Goal: Transaction & Acquisition: Purchase product/service

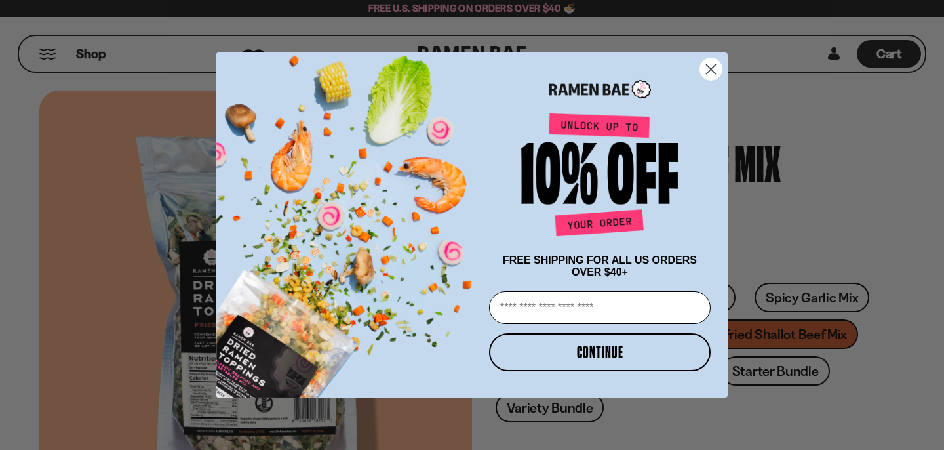
click at [711, 61] on circle "Close dialog" at bounding box center [711, 69] width 22 height 22
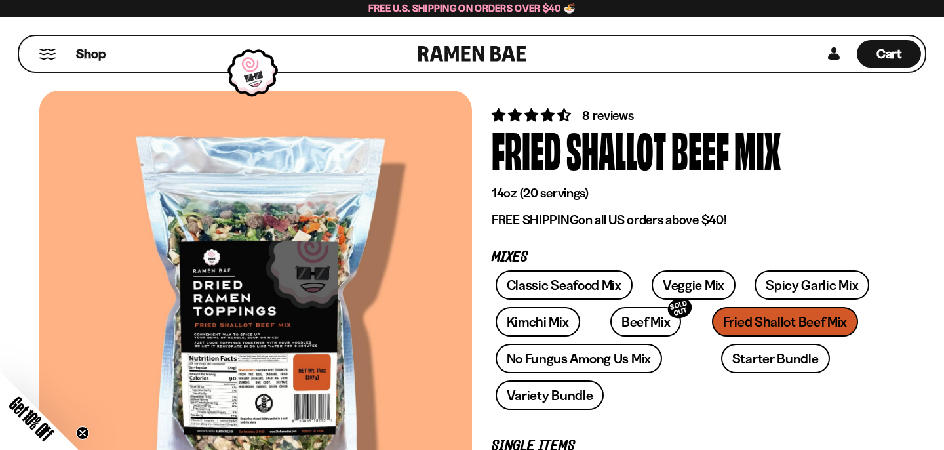
scroll to position [12, 0]
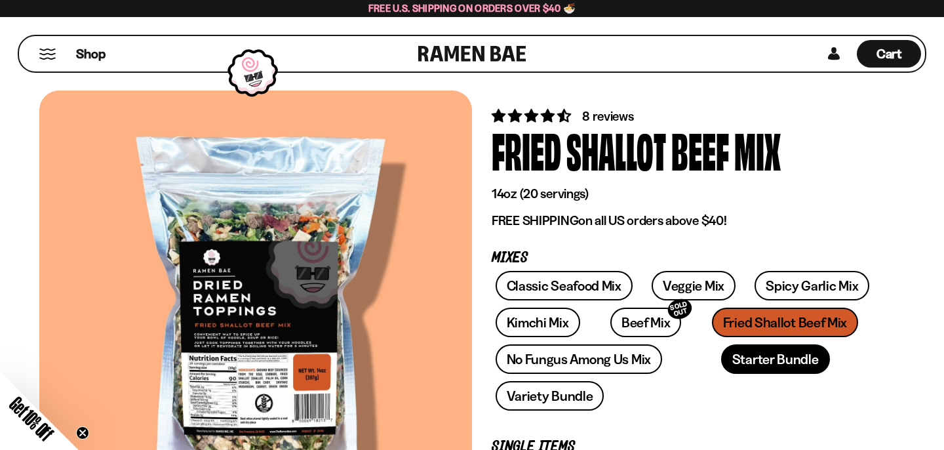
click at [721, 358] on link "Starter Bundle" at bounding box center [775, 359] width 109 height 30
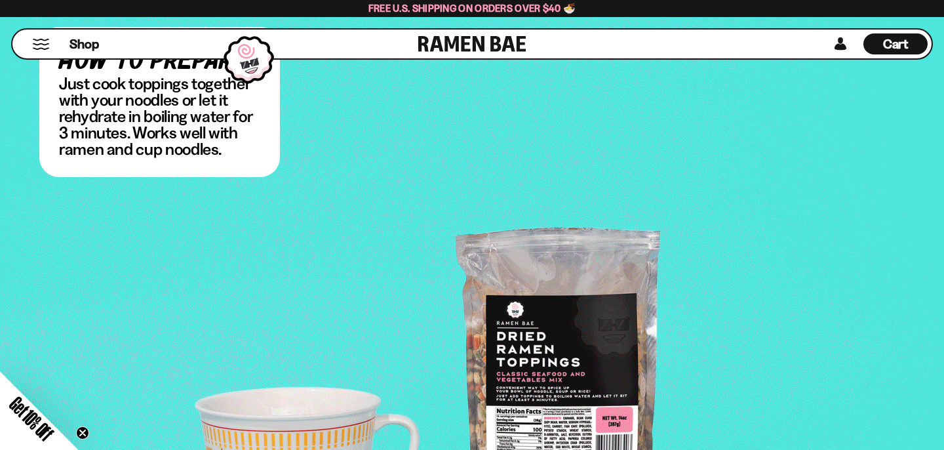
scroll to position [1780, 0]
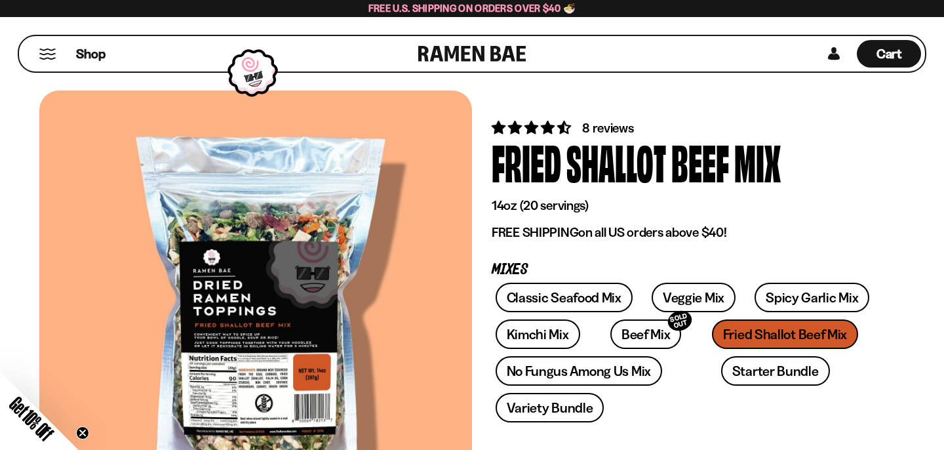
click at [697, 332] on div "Classic Seafood Mix Veggie Mix Spicy Garlic Mix Kimchi Mix Beef Mix SOLD OUT" at bounding box center [688, 356] width 393 height 147
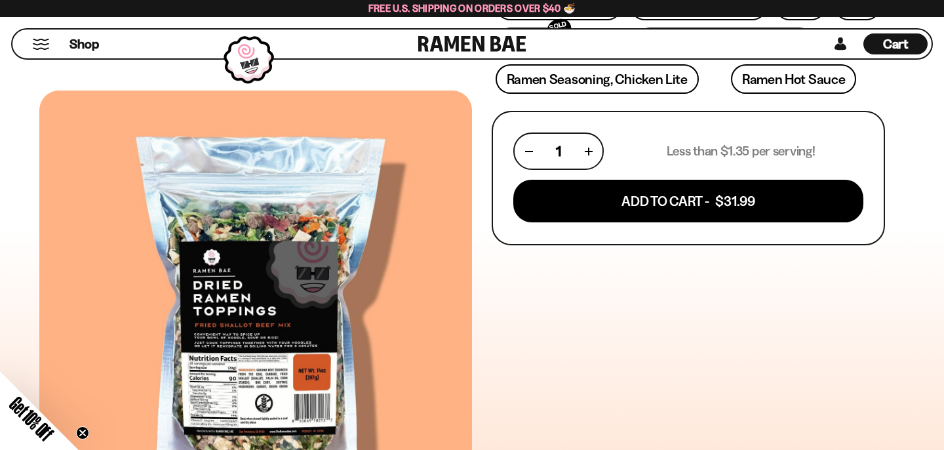
scroll to position [460, 0]
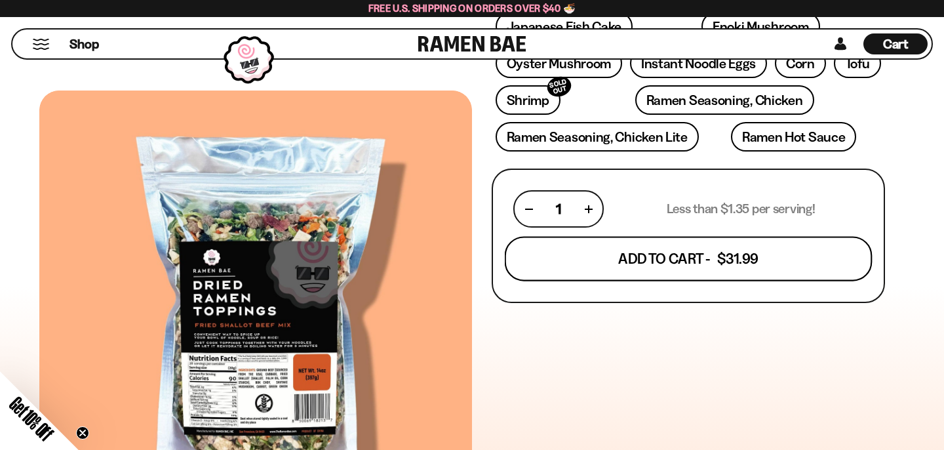
click at [674, 262] on button "Add To Cart - $31.99" at bounding box center [689, 259] width 368 height 45
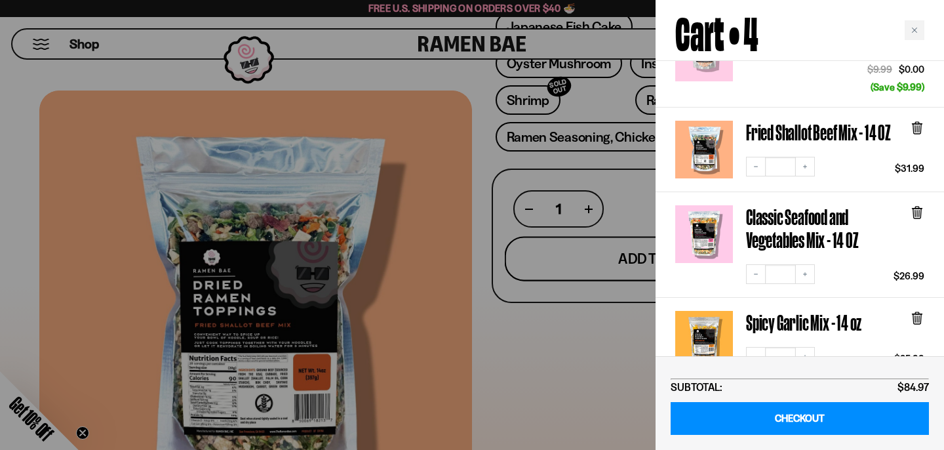
scroll to position [176, 0]
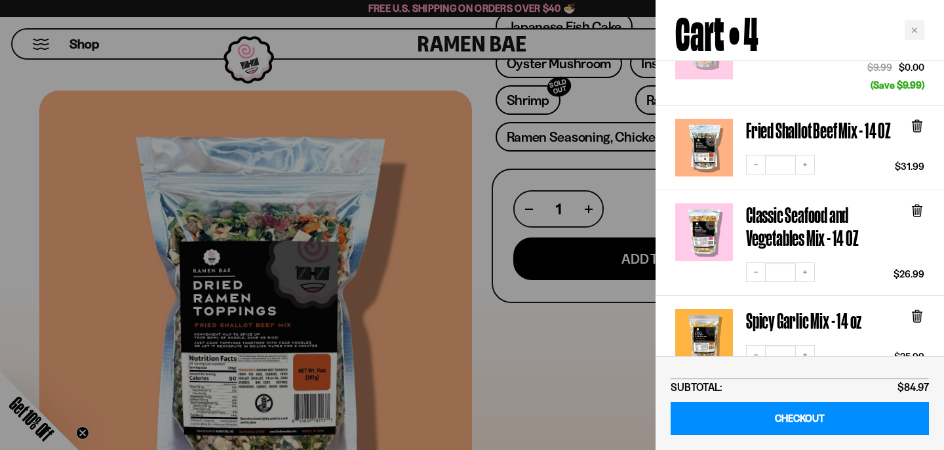
click at [921, 203] on icon at bounding box center [917, 210] width 14 height 14
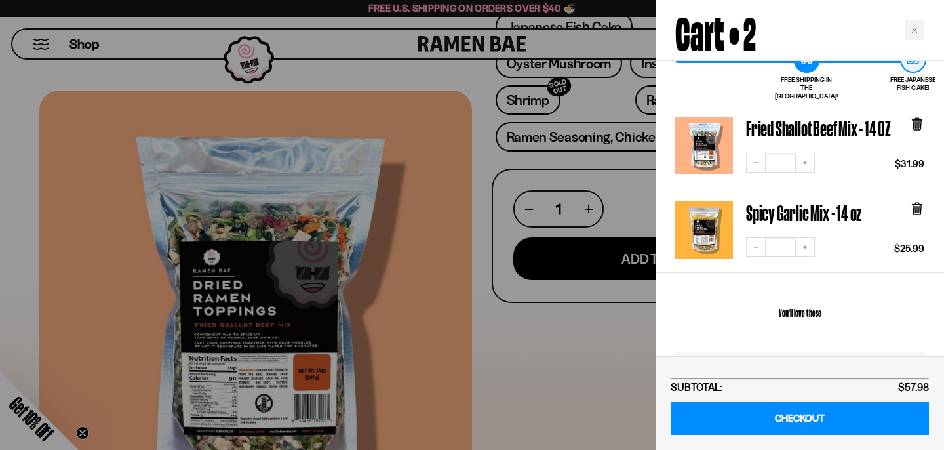
scroll to position [84, 0]
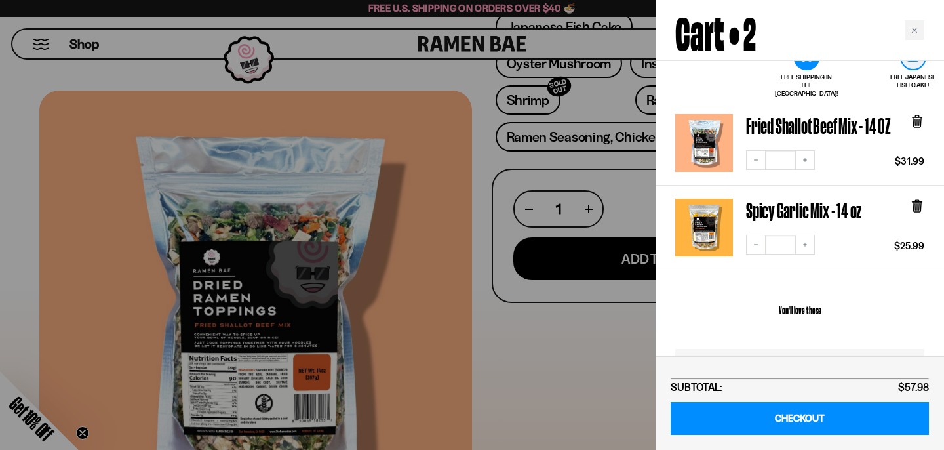
click at [917, 204] on icon at bounding box center [917, 206] width 14 height 14
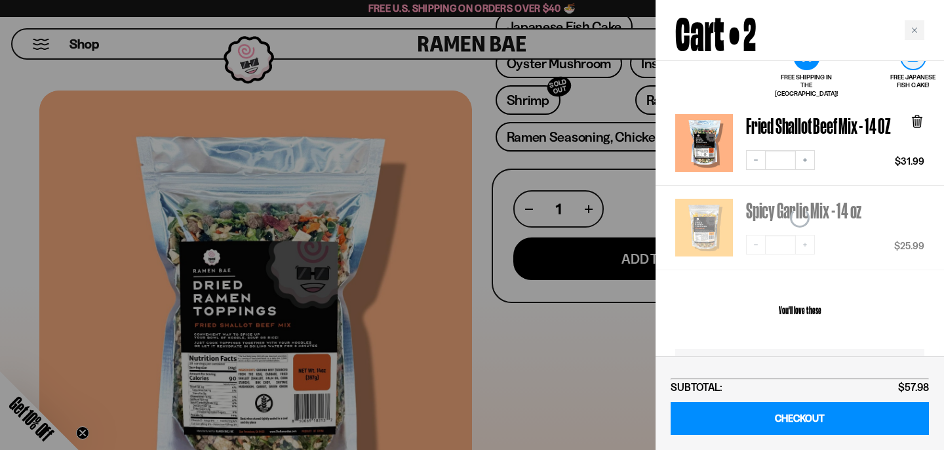
scroll to position [85, 0]
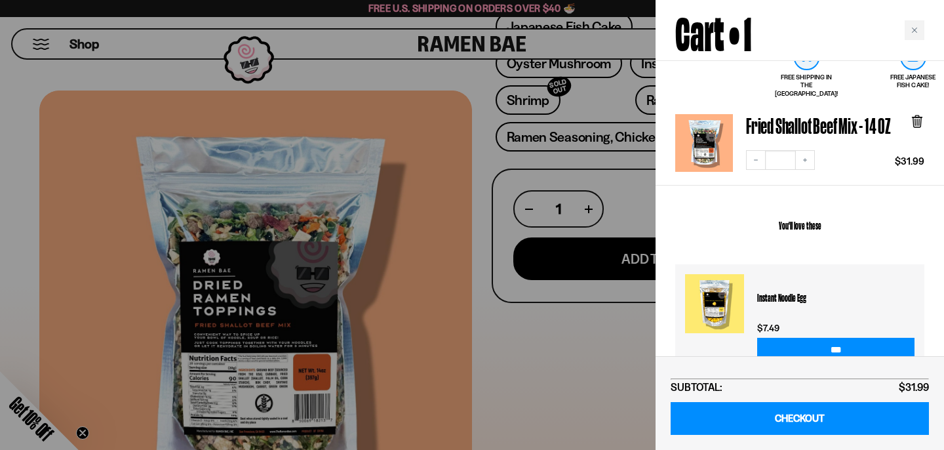
click at [396, 314] on div at bounding box center [472, 225] width 944 height 450
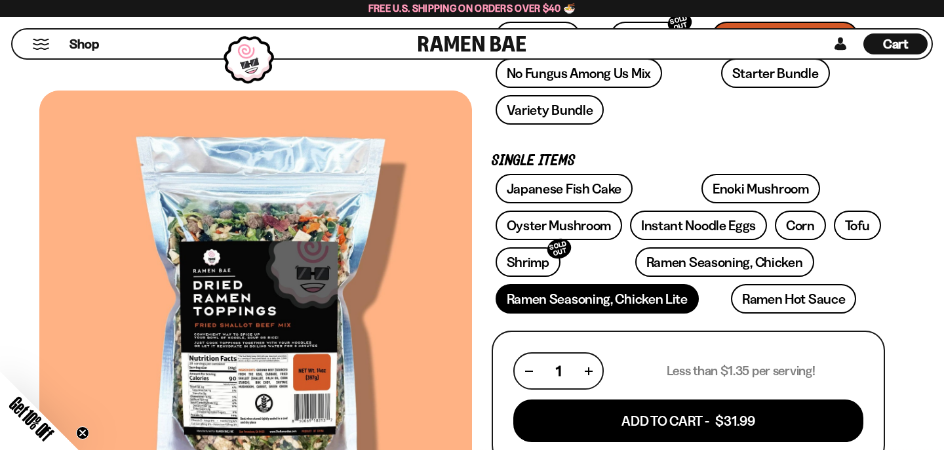
scroll to position [296, 0]
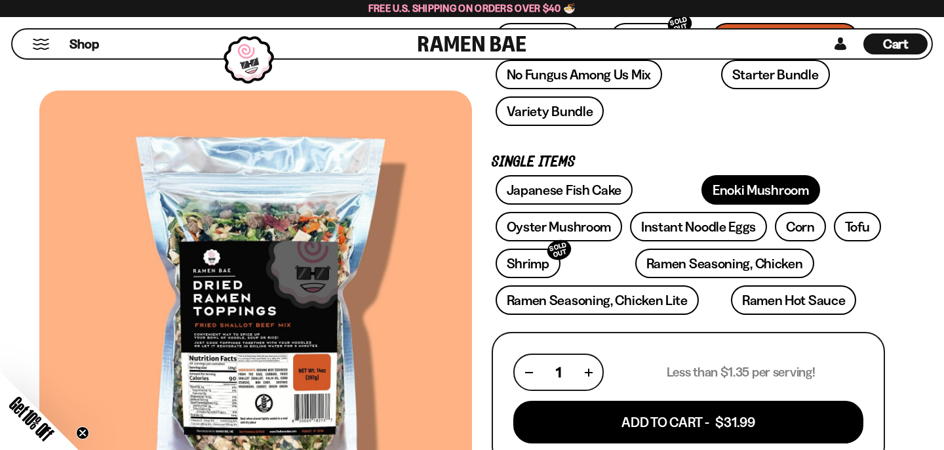
click at [702, 188] on link "Enoki Mushroom" at bounding box center [761, 190] width 119 height 30
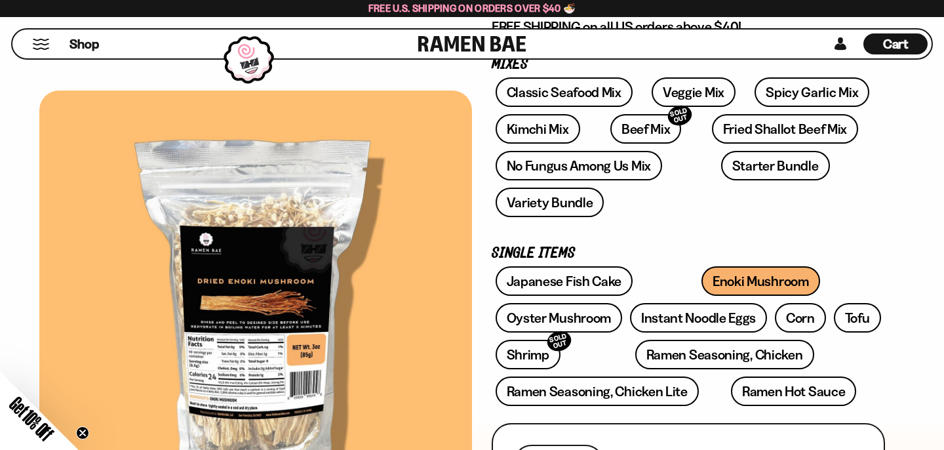
scroll to position [210, 0]
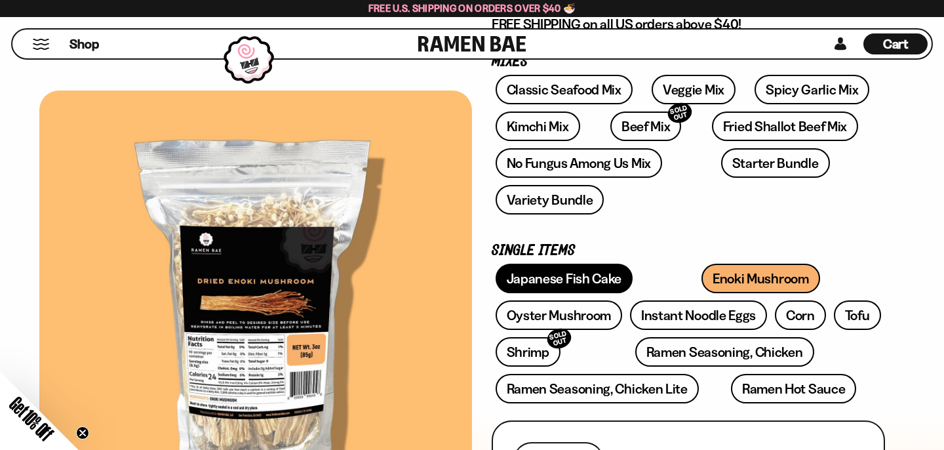
click at [567, 273] on link "Japanese Fish Cake" at bounding box center [565, 279] width 138 height 30
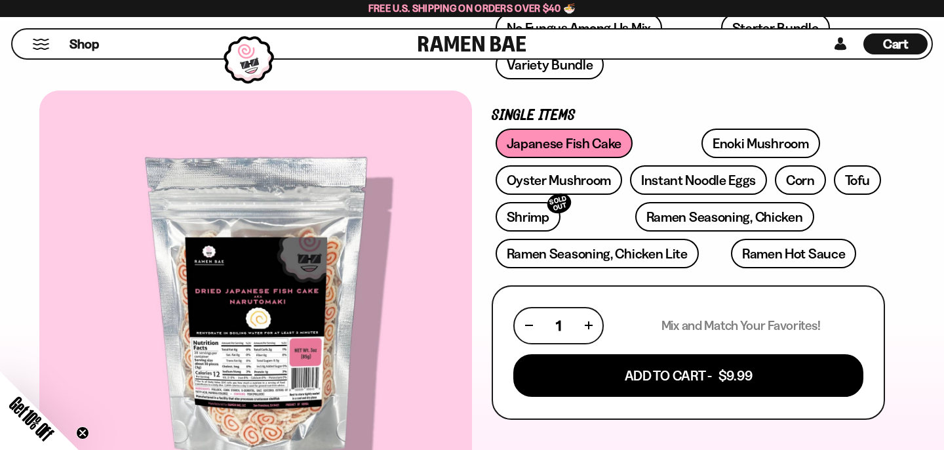
scroll to position [357, 0]
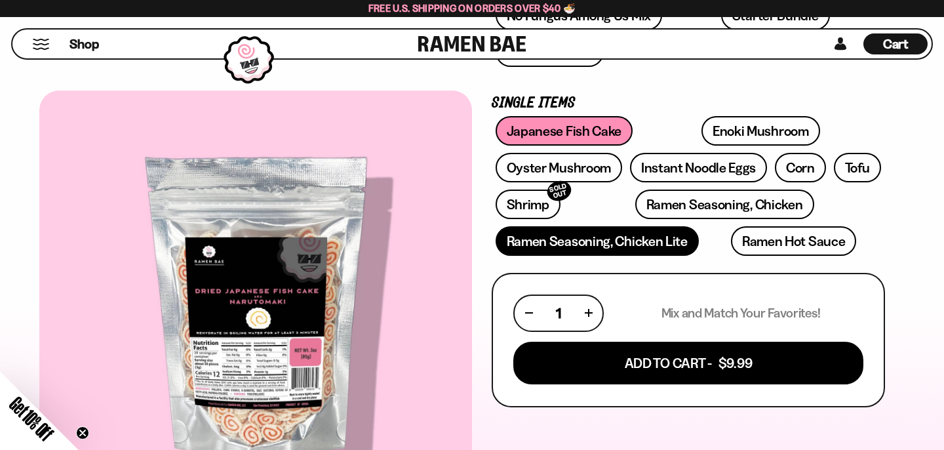
click at [582, 239] on link "Ramen Seasoning, Chicken Lite" at bounding box center [597, 241] width 203 height 30
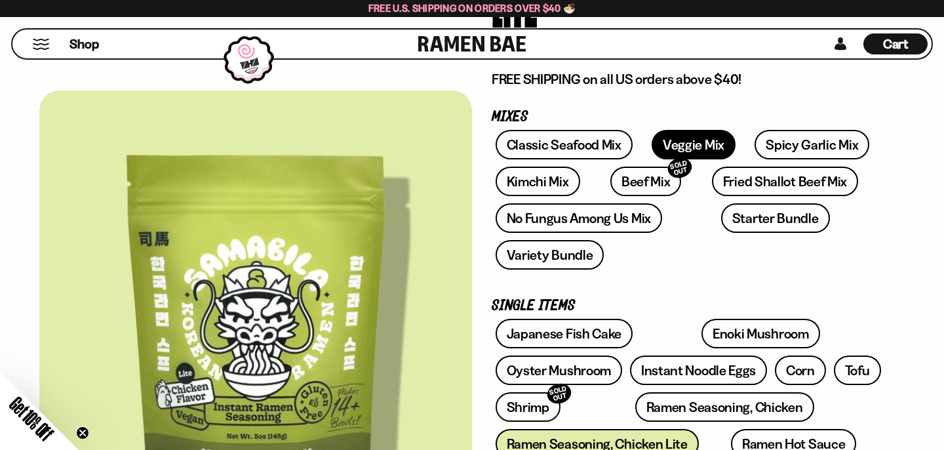
scroll to position [273, 0]
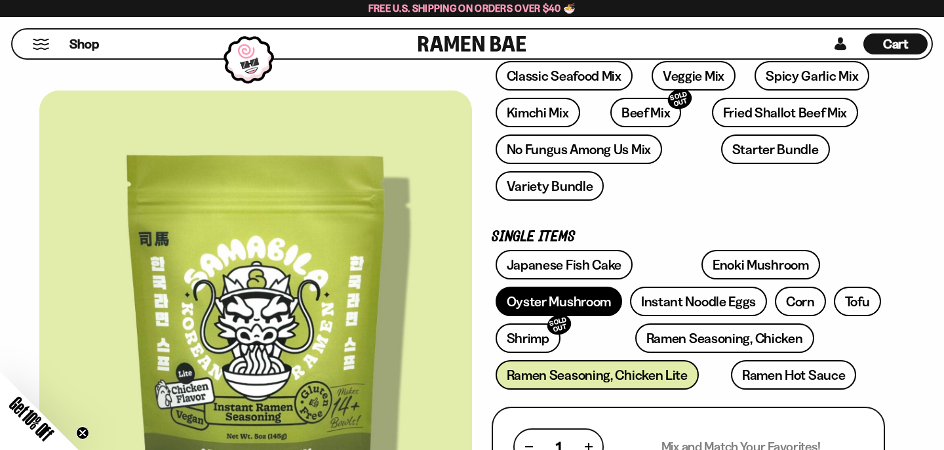
click at [603, 306] on link "Oyster Mushroom" at bounding box center [559, 302] width 127 height 30
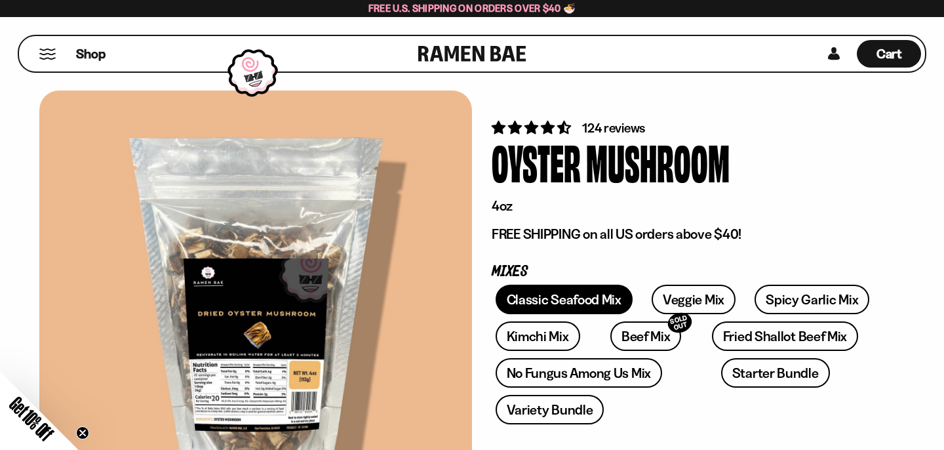
click at [580, 299] on link "Classic Seafood Mix" at bounding box center [564, 300] width 137 height 30
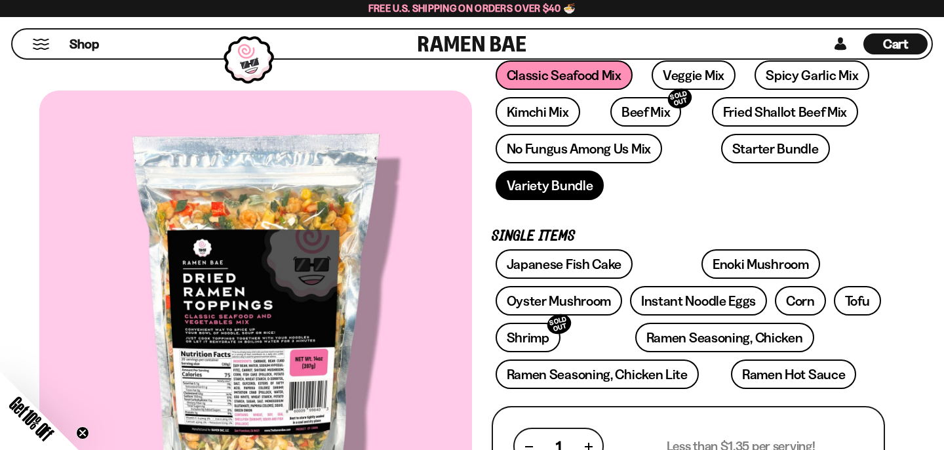
scroll to position [226, 0]
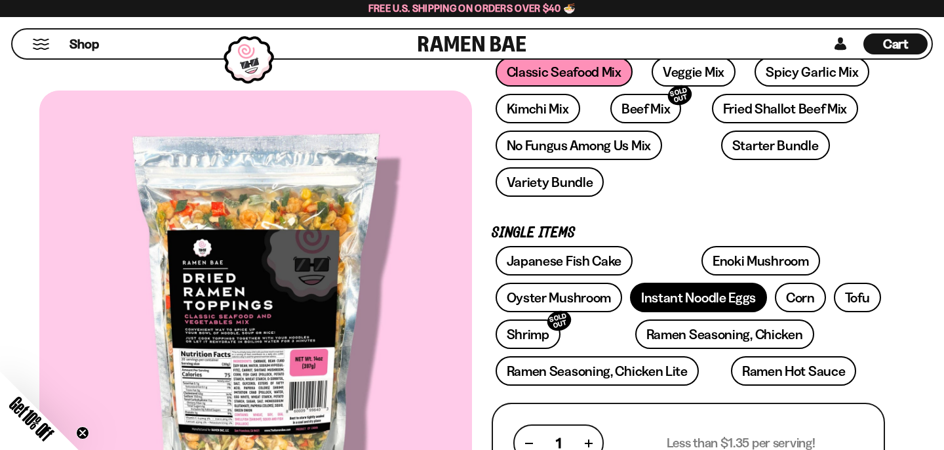
click at [653, 308] on link "Instant Noodle Eggs" at bounding box center [698, 298] width 137 height 30
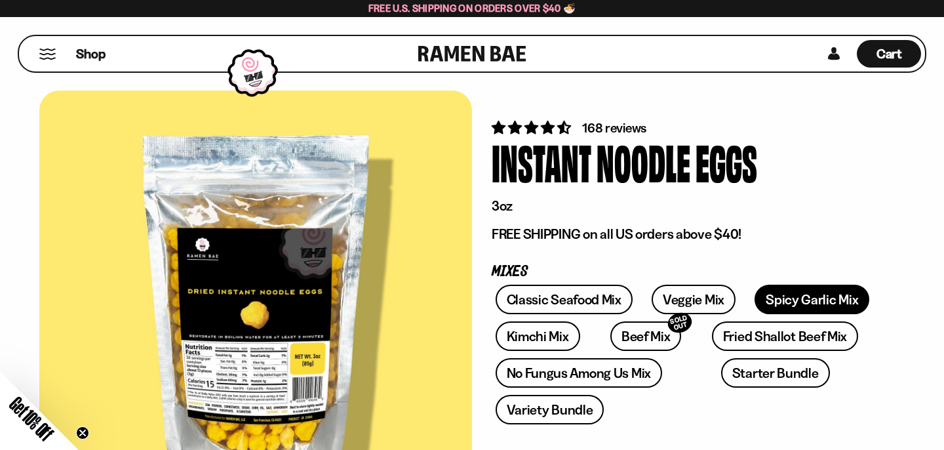
click at [761, 296] on link "Spicy Garlic Mix" at bounding box center [812, 300] width 115 height 30
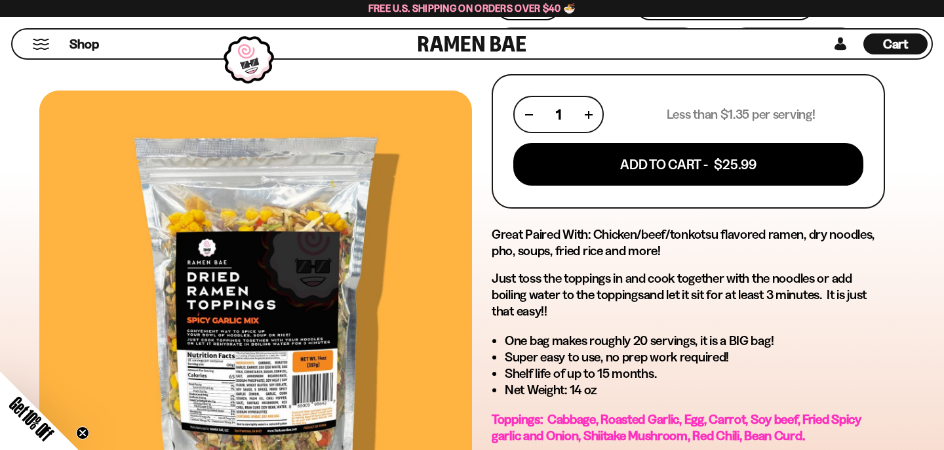
scroll to position [553, 0]
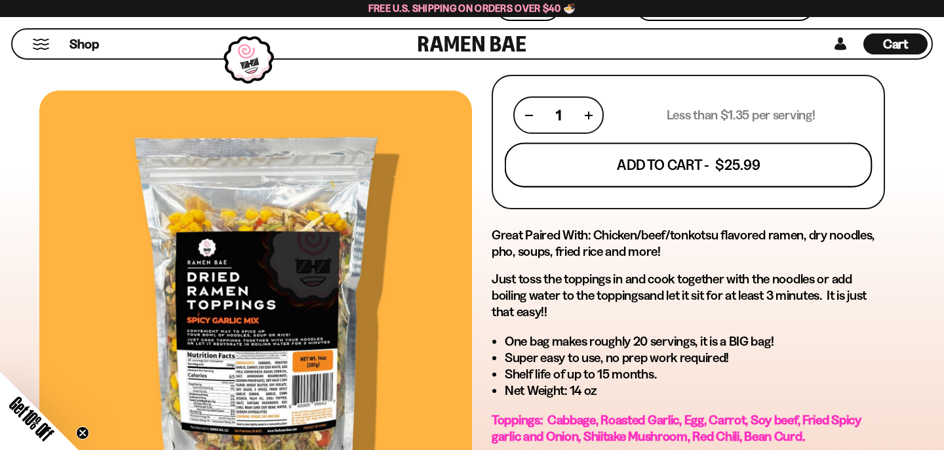
click at [690, 156] on button "Add To Cart - $25.99" at bounding box center [689, 165] width 368 height 45
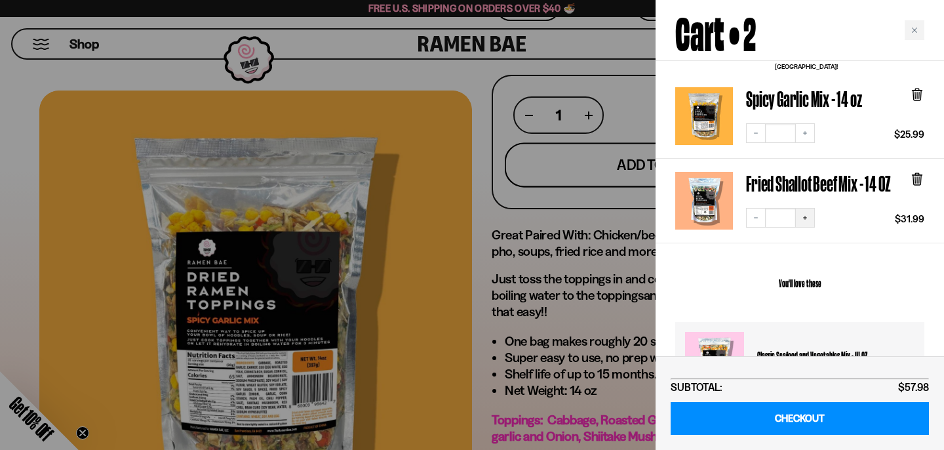
scroll to position [0, 0]
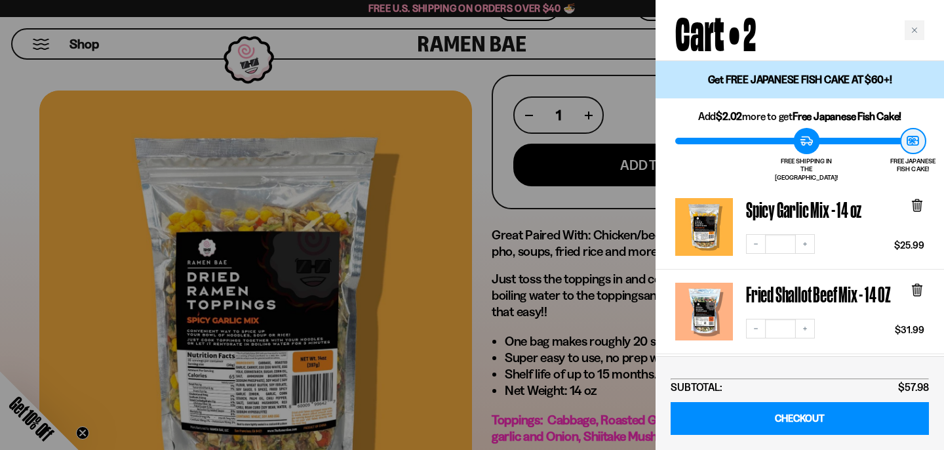
click at [395, 258] on div at bounding box center [472, 225] width 944 height 450
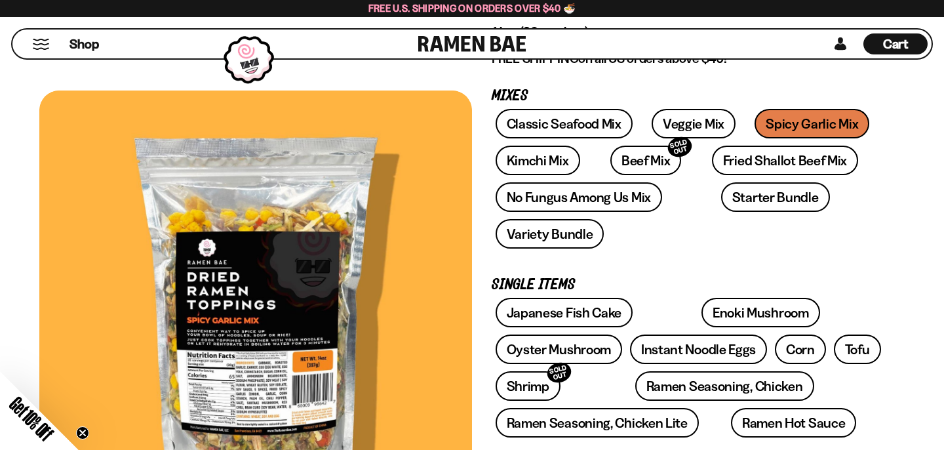
scroll to position [190, 0]
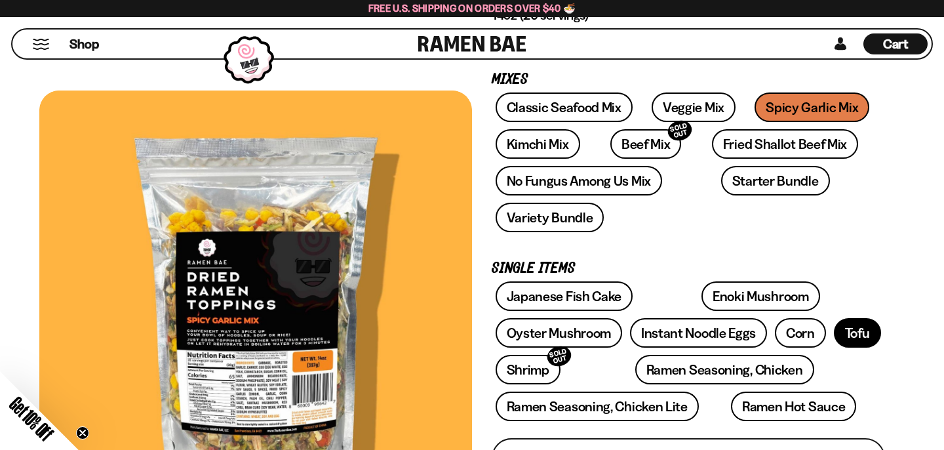
click at [852, 338] on link "Tofu" at bounding box center [857, 333] width 47 height 30
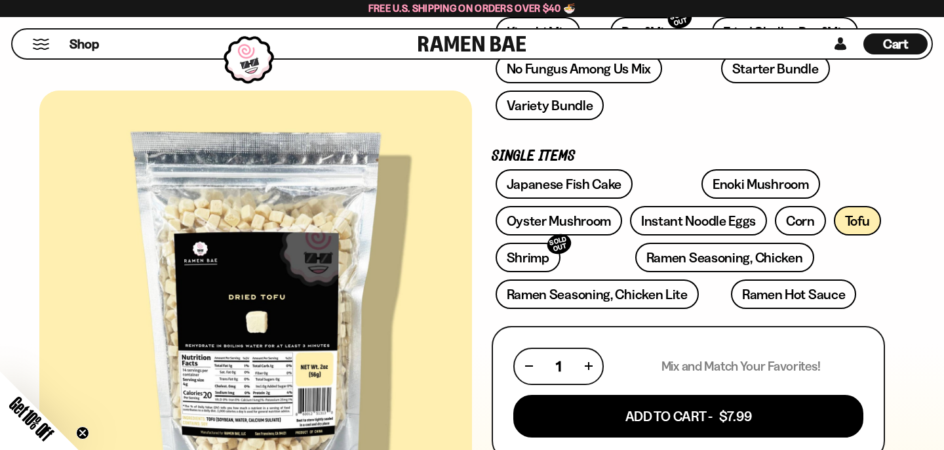
scroll to position [316, 0]
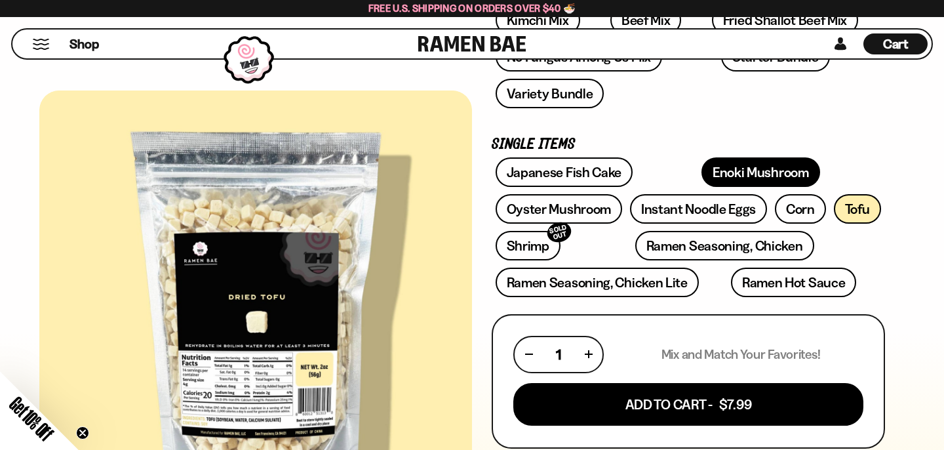
click at [716, 171] on link "Enoki Mushroom" at bounding box center [761, 172] width 119 height 30
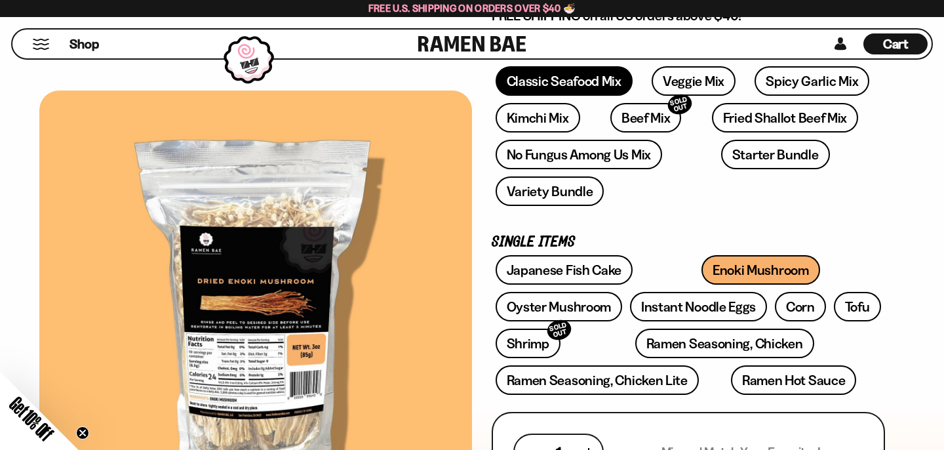
scroll to position [227, 0]
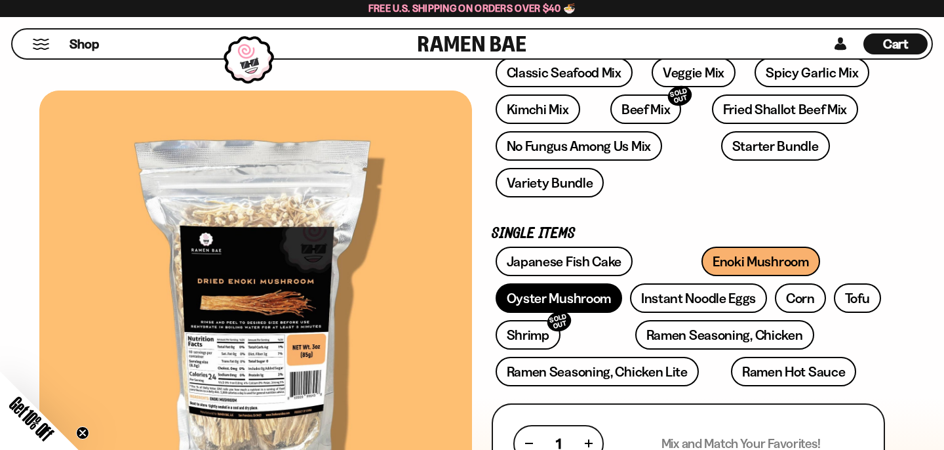
click at [570, 298] on link "Oyster Mushroom" at bounding box center [559, 298] width 127 height 30
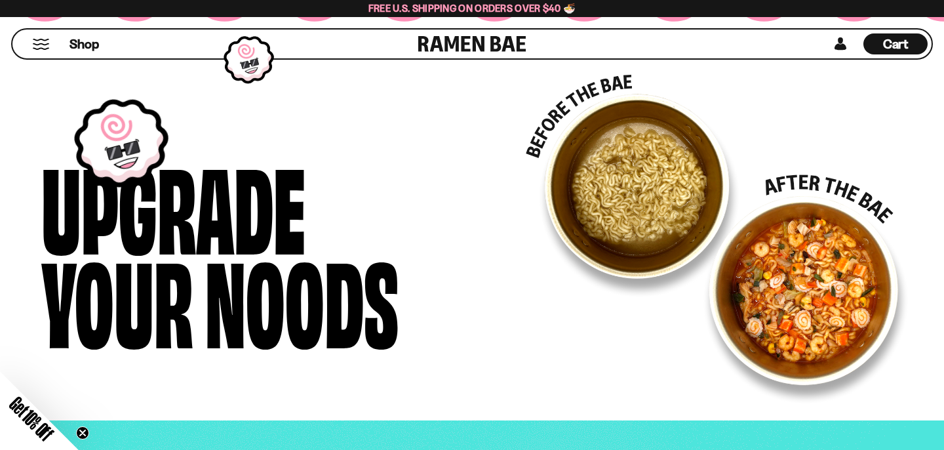
scroll to position [1778, 0]
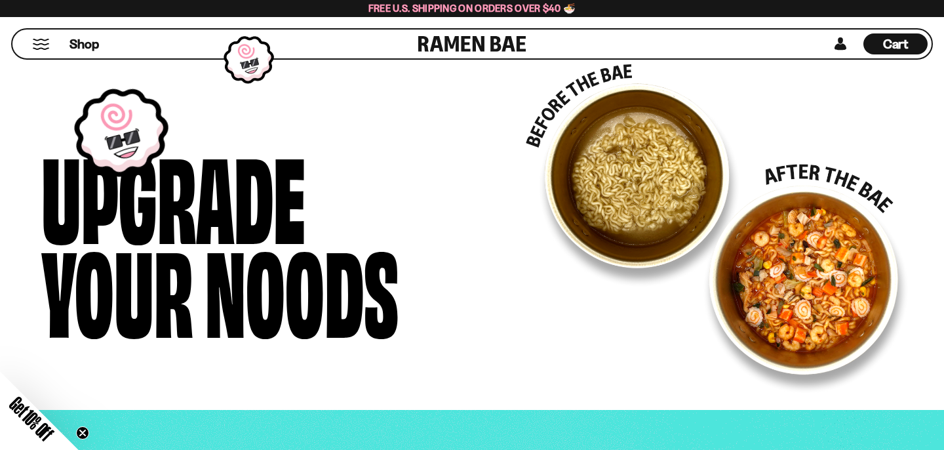
click at [40, 50] on div "Shop" at bounding box center [217, 44] width 402 height 29
click at [39, 424] on span "Get 10% Off" at bounding box center [31, 418] width 51 height 51
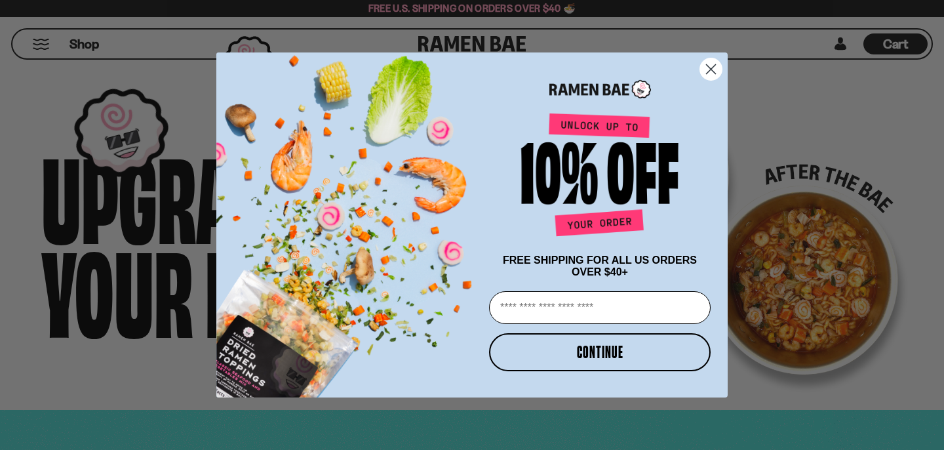
click at [610, 316] on input "Email" at bounding box center [600, 307] width 222 height 33
type input "**********"
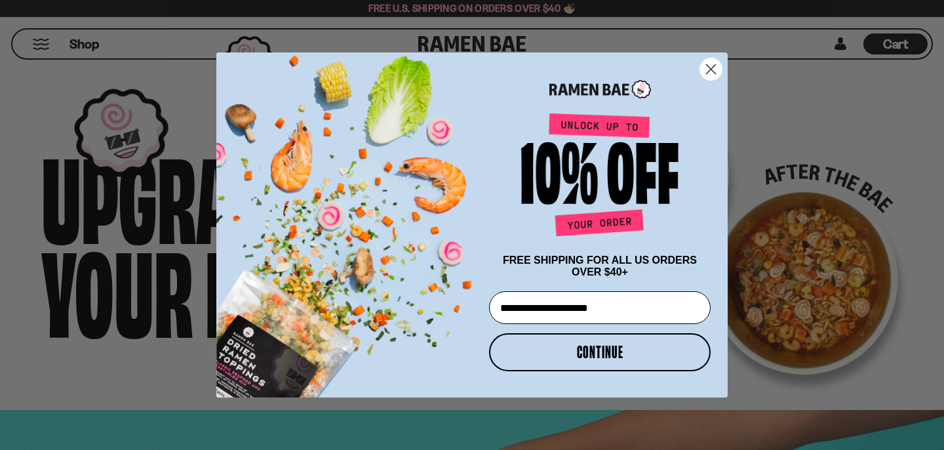
click at [612, 355] on button "CONTINUE" at bounding box center [600, 352] width 222 height 38
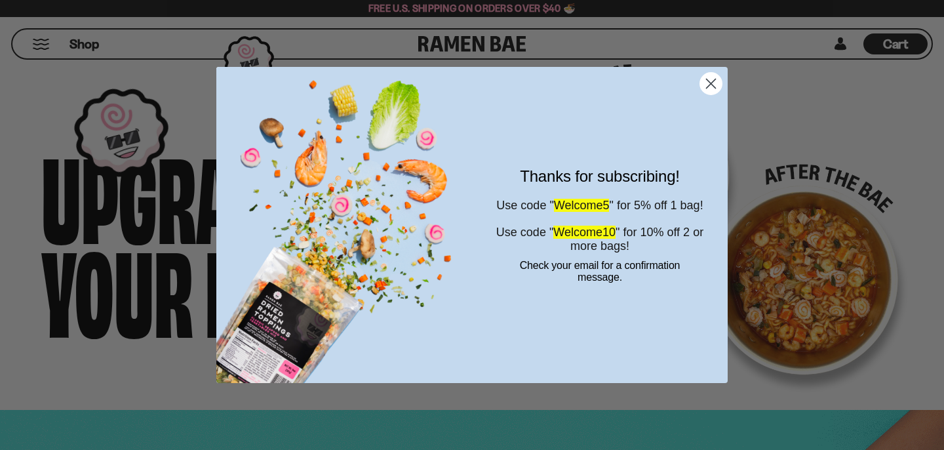
click at [711, 85] on icon "Close dialog" at bounding box center [711, 83] width 9 height 9
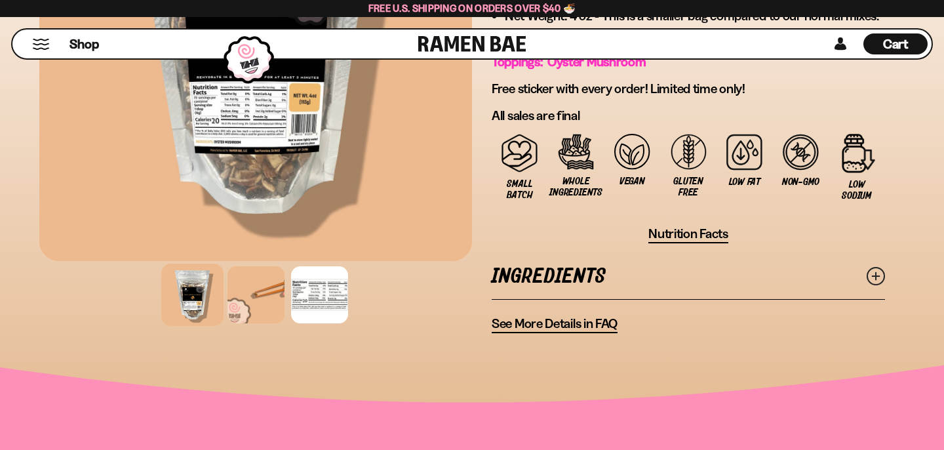
scroll to position [713, 0]
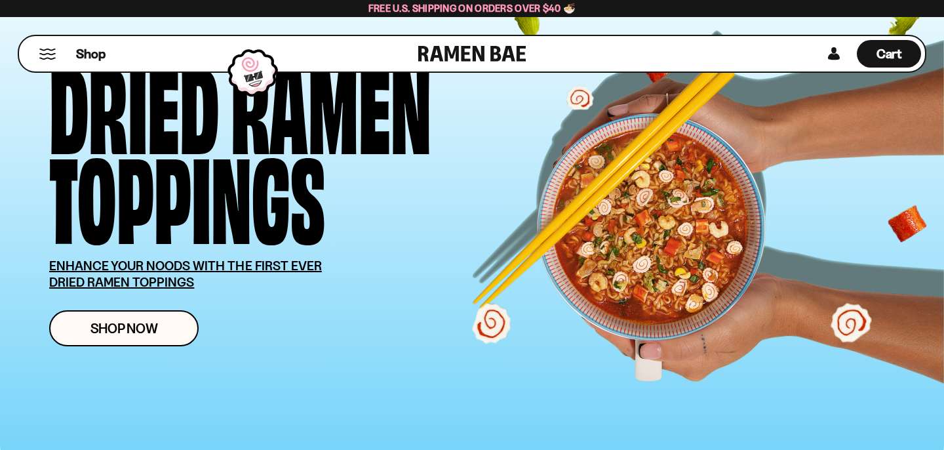
scroll to position [75, 0]
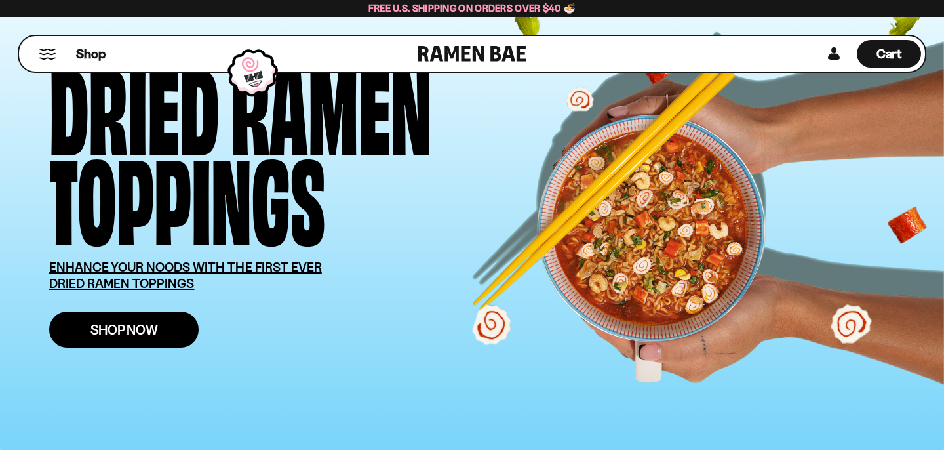
click at [158, 333] on link "Shop Now" at bounding box center [124, 329] width 150 height 36
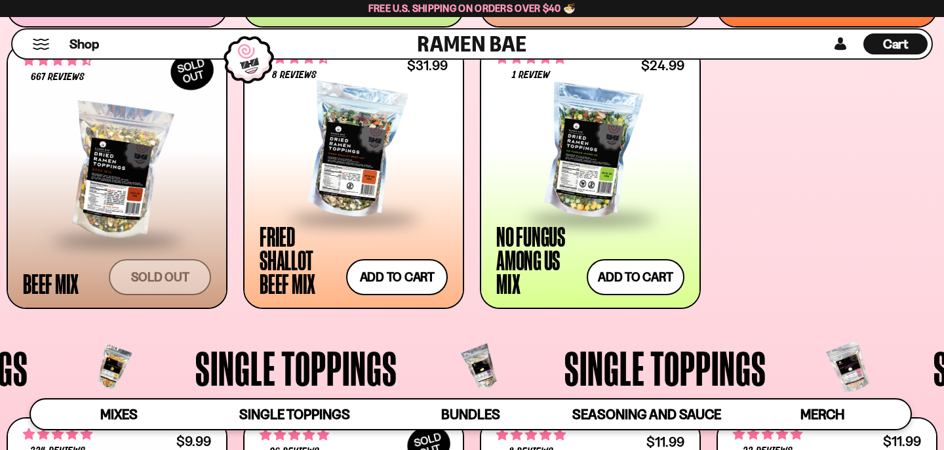
scroll to position [798, 0]
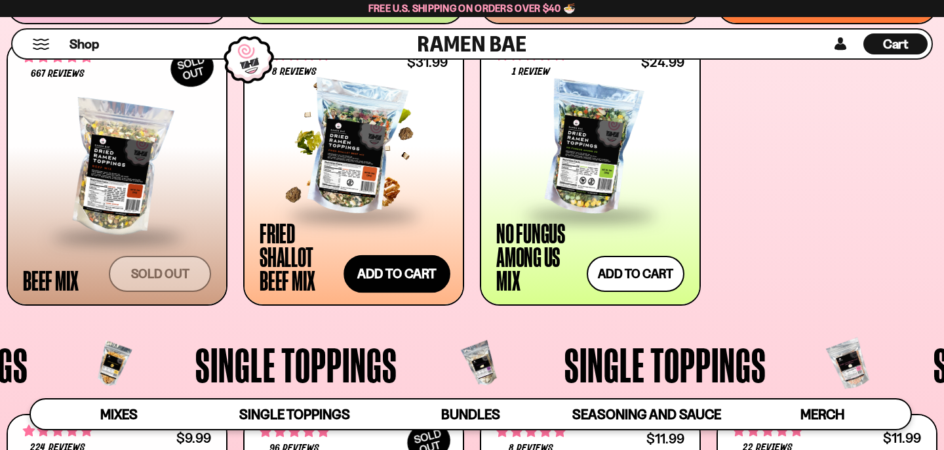
click at [388, 274] on button "Add to cart Add — Regular price $31.99 Regular price Sale price $31.99 Unit pri…" at bounding box center [397, 274] width 106 height 38
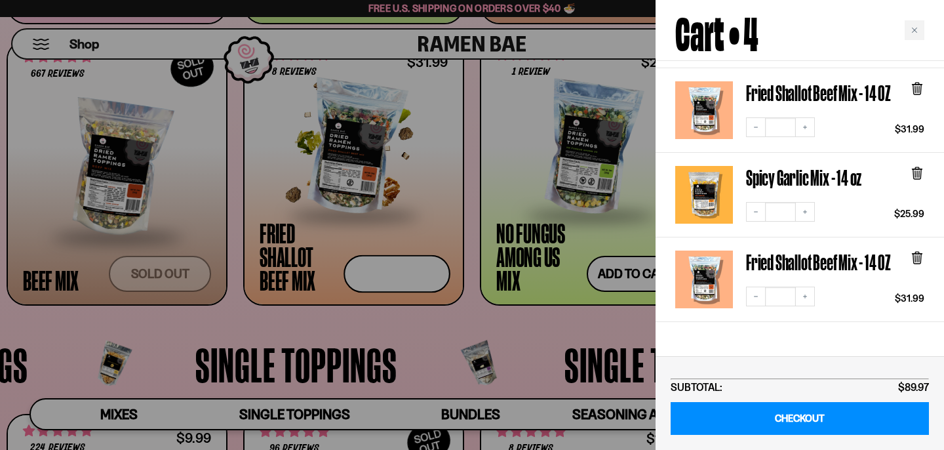
scroll to position [216, 0]
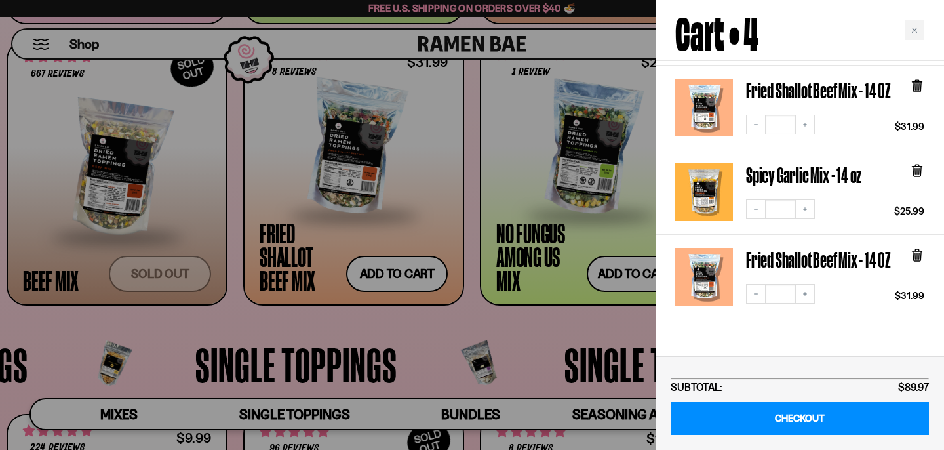
click at [918, 251] on icon at bounding box center [917, 256] width 8 height 10
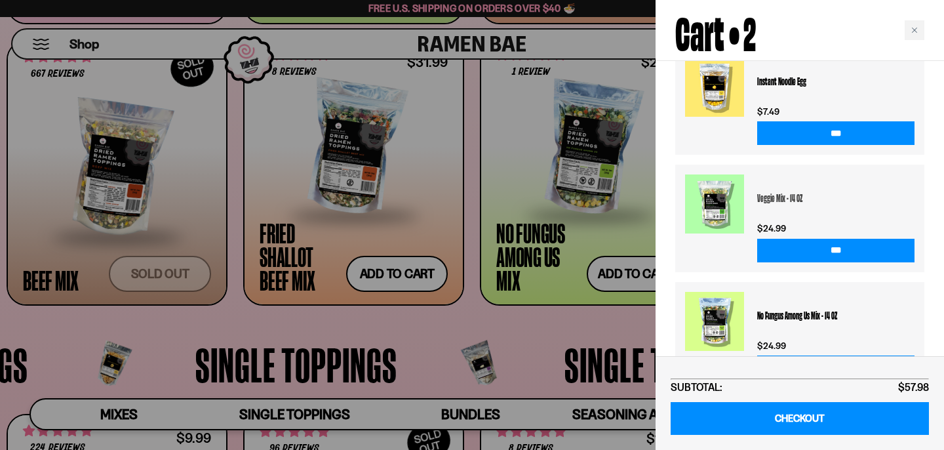
scroll to position [417, 0]
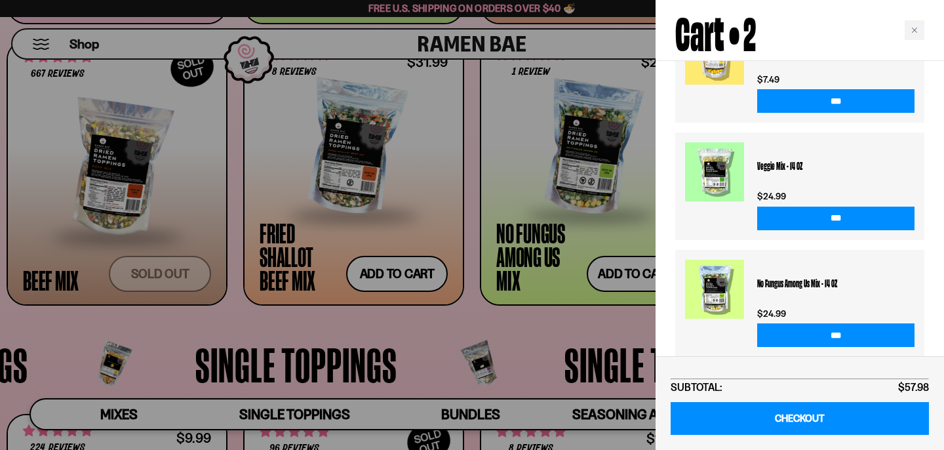
click at [564, 333] on div at bounding box center [472, 225] width 944 height 450
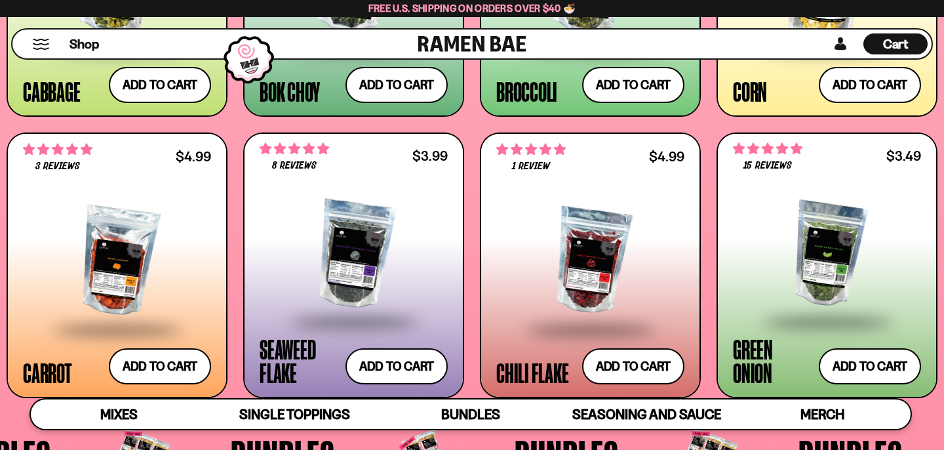
scroll to position [2210, 0]
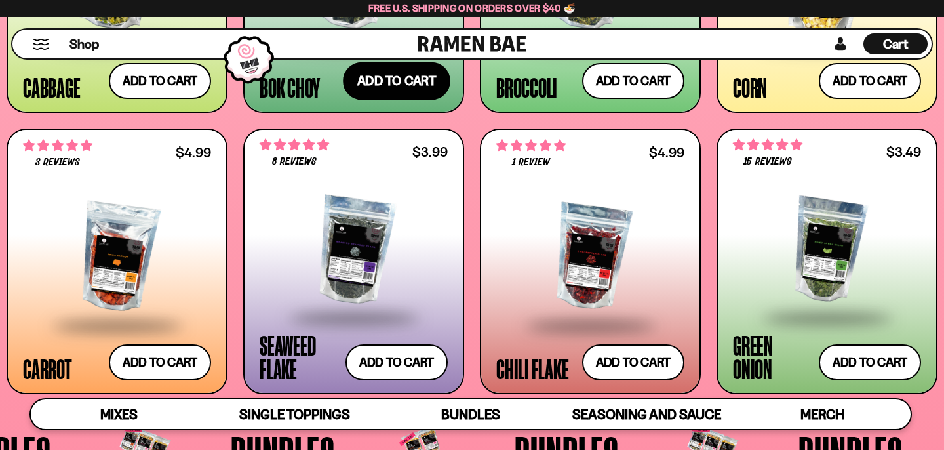
click at [371, 87] on button "Add to cart Add — Regular price $5.49 Regular price Sale price $5.49 Unit price…" at bounding box center [397, 81] width 108 height 38
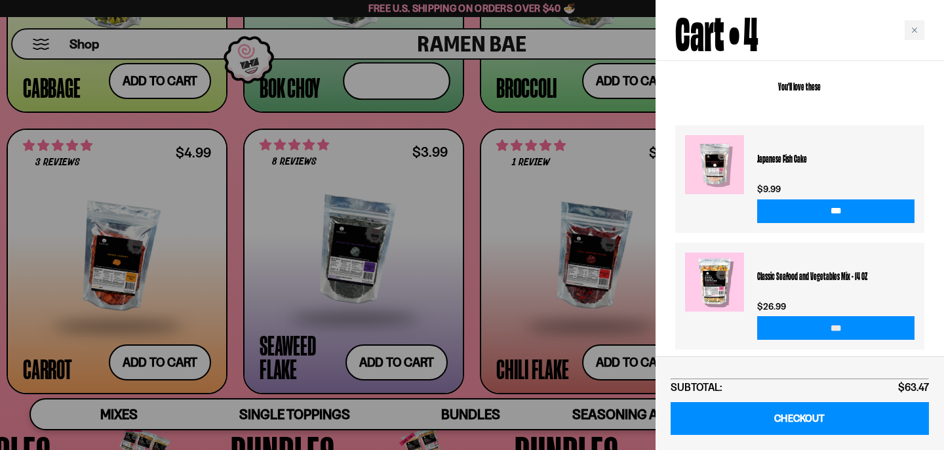
scroll to position [598, 0]
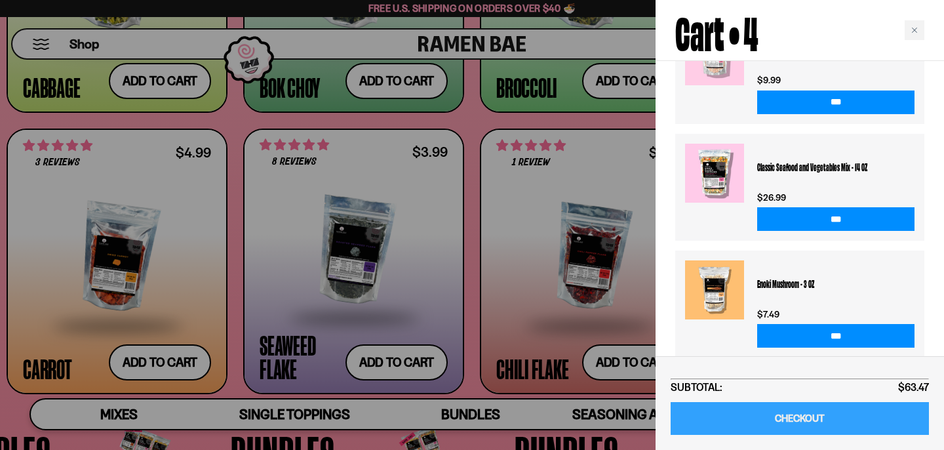
click at [778, 416] on link "CHECKOUT" at bounding box center [800, 418] width 258 height 33
